Goal: Task Accomplishment & Management: Use online tool/utility

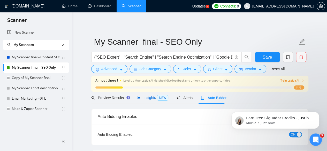
click at [145, 100] on span "Insights NEW" at bounding box center [153, 98] width 32 height 4
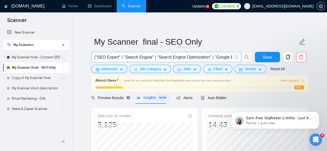
click at [226, 56] on input "("SEO Expert" | "Search Engine" | "Search Engine Optimization" | "Google Busine…" at bounding box center [163, 57] width 138 height 6
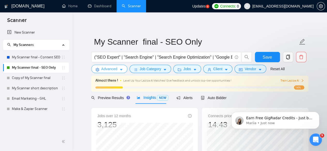
click at [110, 73] on button "Advanced" at bounding box center [109, 69] width 36 height 8
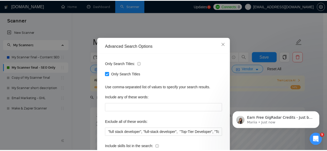
scroll to position [19, 0]
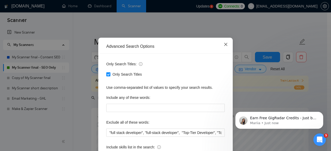
click at [226, 45] on icon "close" at bounding box center [226, 44] width 4 height 4
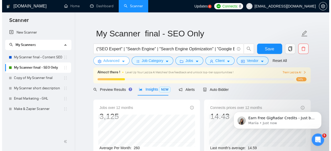
scroll to position [0, 0]
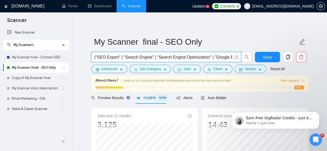
click at [142, 56] on input "("SEO Expert" | "Search Engine" | "Search Engine Optimization" | "Google Busine…" at bounding box center [163, 57] width 138 height 6
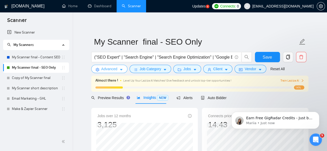
click at [109, 70] on span "Advanced" at bounding box center [109, 69] width 16 height 6
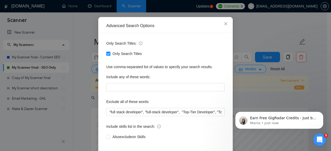
scroll to position [64, 0]
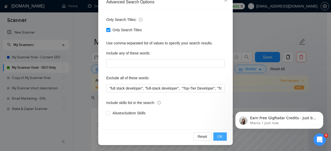
click at [218, 134] on span "OK" at bounding box center [220, 137] width 5 height 6
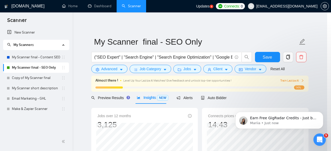
scroll to position [38, 0]
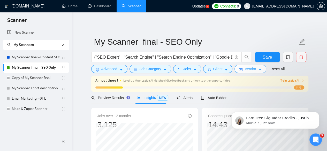
click at [254, 66] on button "Vendor" at bounding box center [251, 69] width 32 height 8
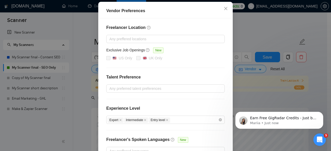
scroll to position [87, 0]
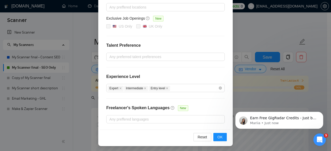
click at [249, 39] on div "Vendor Preferences Freelancer Location Any preffered locations Exclusive Job Op…" at bounding box center [165, 75] width 331 height 151
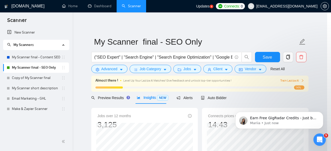
scroll to position [61, 0]
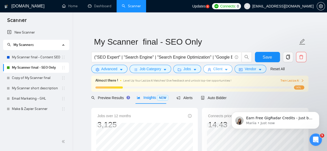
click at [210, 71] on button "Client" at bounding box center [217, 69] width 29 height 8
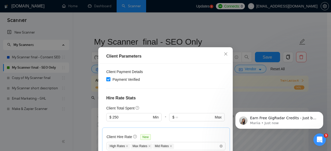
scroll to position [107, 0]
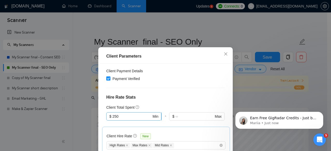
click at [129, 113] on span "$ 250 Min" at bounding box center [133, 117] width 55 height 8
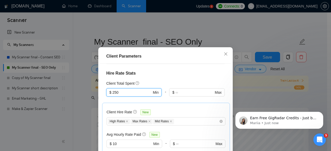
scroll to position [131, 0]
type input "2"
type input "50"
click at [157, 103] on div "Client Hire Rate New High Rates Max Rates Mid Rates Avg Hourly Rate Paid New $ …" at bounding box center [166, 135] width 128 height 64
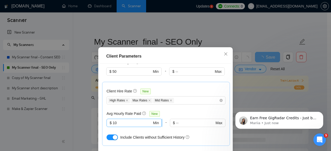
click at [132, 120] on input "10" at bounding box center [132, 123] width 39 height 6
type input "1"
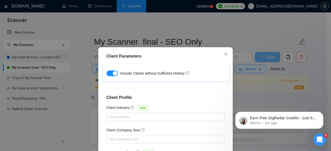
scroll to position [41, 0]
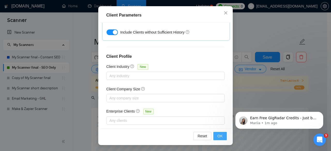
type input "8"
click at [219, 138] on span "OK" at bounding box center [220, 136] width 5 height 6
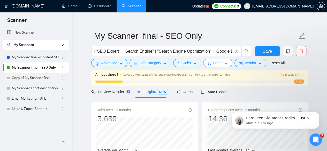
scroll to position [5, 0]
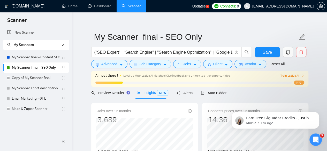
click at [264, 58] on div "Save" at bounding box center [267, 53] width 27 height 13
click at [264, 54] on span "Save" at bounding box center [267, 52] width 9 height 6
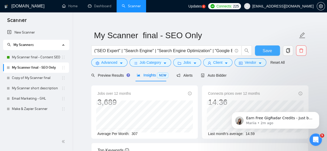
scroll to position [4, 0]
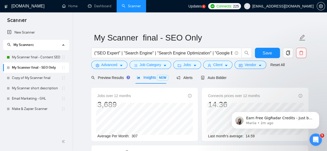
drag, startPoint x: 218, startPoint y: 78, endPoint x: 83, endPoint y: 23, distance: 145.7
click at [218, 78] on span "Auto Bidder" at bounding box center [214, 78] width 26 height 4
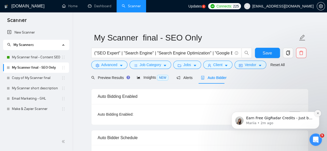
click at [317, 113] on icon "Dismiss notification" at bounding box center [318, 113] width 3 height 3
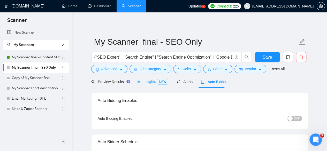
click at [147, 86] on div "Insights NEW" at bounding box center [153, 82] width 32 height 12
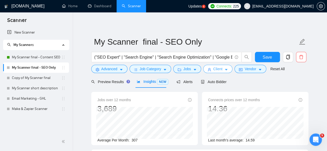
click at [221, 71] on button "Client" at bounding box center [217, 69] width 29 height 8
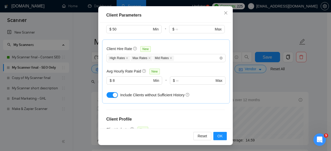
scroll to position [153, 0]
click at [130, 78] on input "8" at bounding box center [132, 81] width 39 height 6
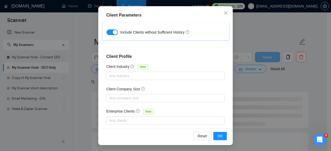
type input "10"
click at [225, 136] on div "Reset OK" at bounding box center [165, 136] width 131 height 15
click at [223, 136] on button "OK" at bounding box center [219, 136] width 13 height 8
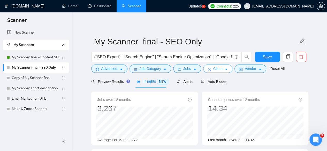
scroll to position [0, 0]
click at [271, 56] on span "Save" at bounding box center [267, 57] width 9 height 6
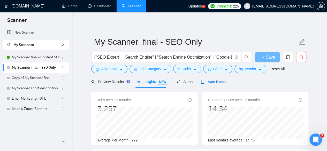
click at [209, 82] on span "Auto Bidder" at bounding box center [214, 82] width 26 height 4
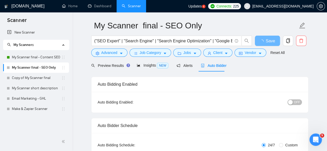
scroll to position [17, 0]
click at [291, 100] on div "button" at bounding box center [290, 102] width 5 height 5
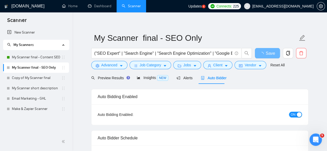
scroll to position [4, 0]
click at [266, 53] on span "Save" at bounding box center [267, 53] width 9 height 6
click at [297, 115] on span "OFF" at bounding box center [297, 115] width 6 height 6
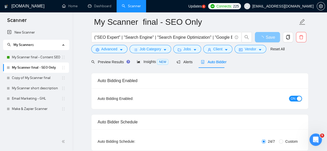
scroll to position [20, 0]
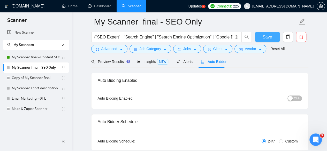
click at [291, 98] on div "button" at bounding box center [290, 98] width 5 height 5
click at [269, 39] on span "Save" at bounding box center [267, 37] width 9 height 6
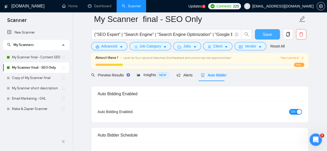
scroll to position [0, 0]
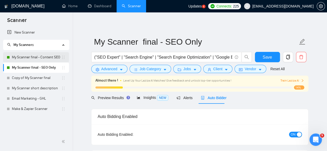
click at [34, 55] on link "My Scanner final - Content SEO" at bounding box center [36, 57] width 49 height 10
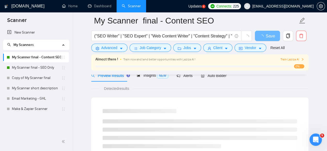
scroll to position [23, 0]
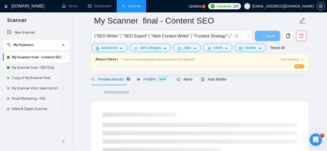
click at [155, 79] on span "Insights NEW" at bounding box center [153, 79] width 32 height 4
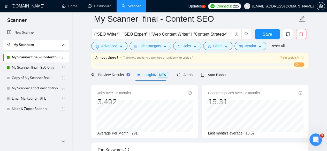
scroll to position [6, 0]
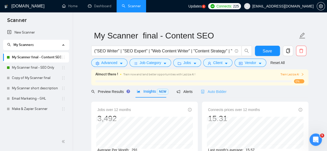
click at [207, 94] on div "Auto Bidder" at bounding box center [214, 92] width 26 height 12
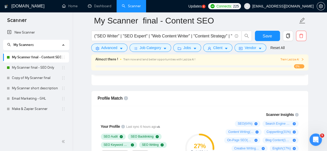
scroll to position [310, 0]
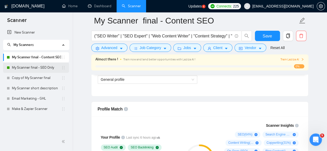
click at [47, 65] on link "My Scanner final - SEO Only" at bounding box center [36, 68] width 49 height 10
